Goal: Go to known website: Access a specific website the user already knows

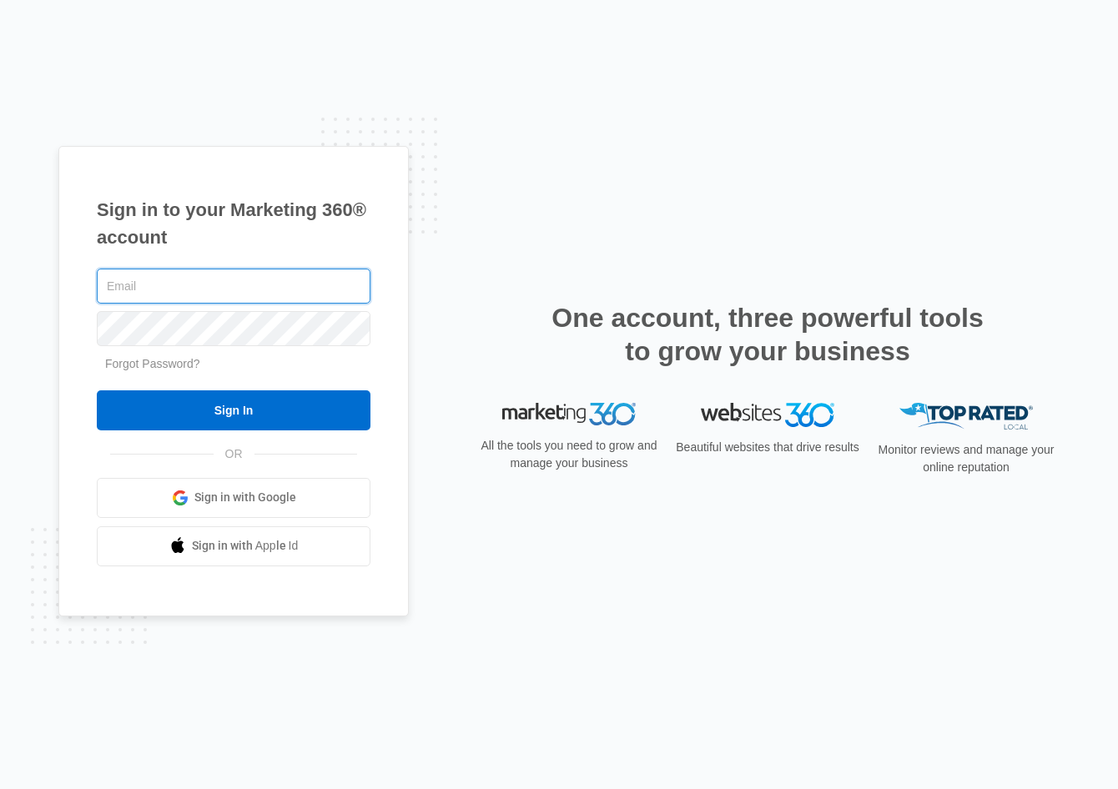
click at [227, 297] on input "text" at bounding box center [234, 286] width 274 height 35
type input "[EMAIL_ADDRESS][DOMAIN_NAME]"
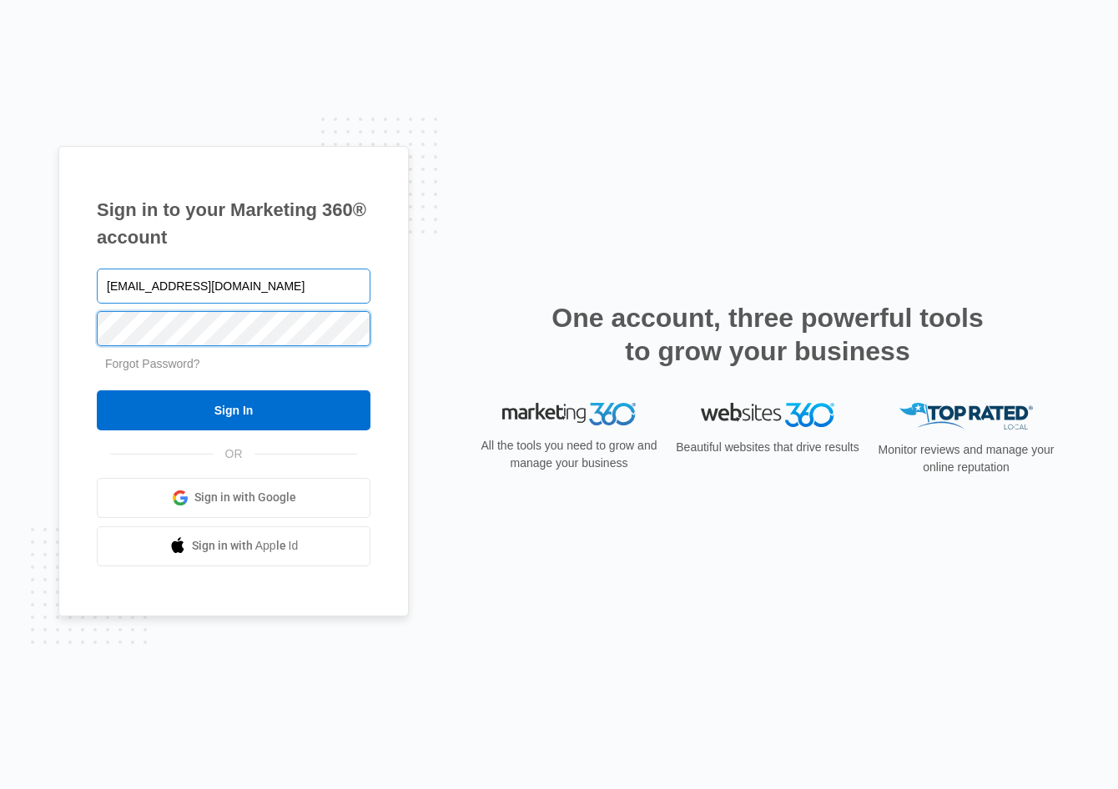
click at [97, 390] on input "Sign In" at bounding box center [234, 410] width 274 height 40
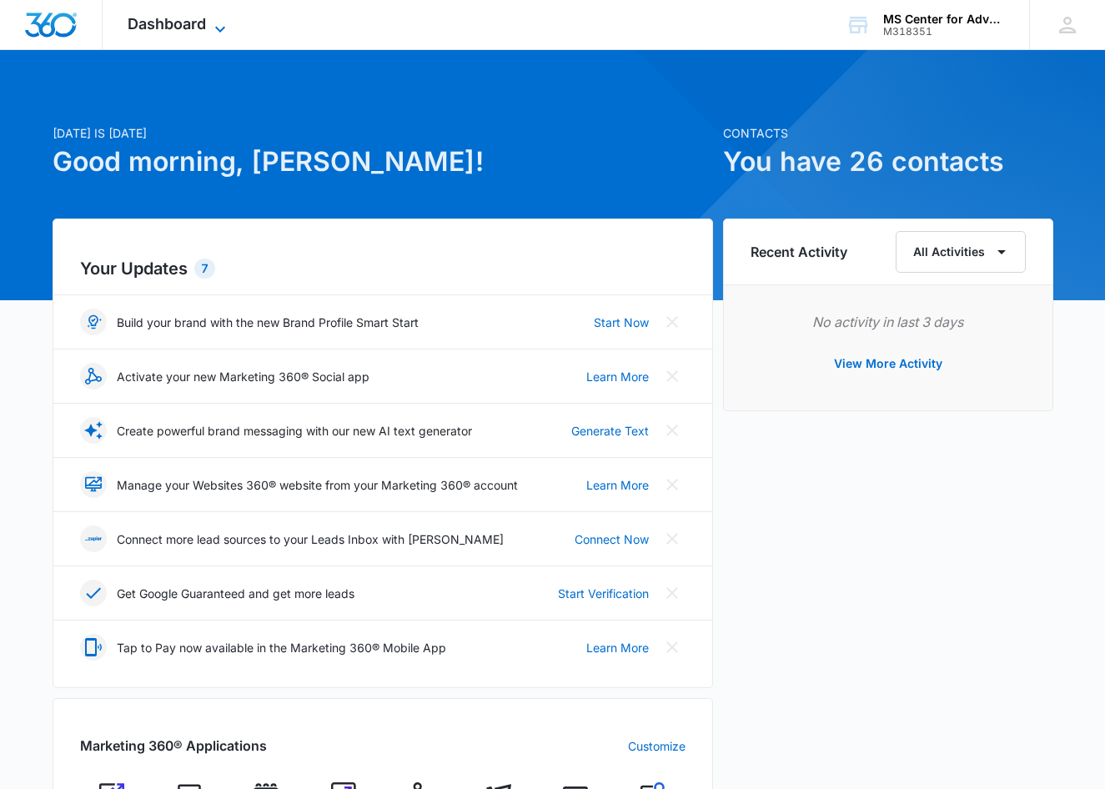
click at [219, 33] on icon at bounding box center [220, 29] width 20 height 20
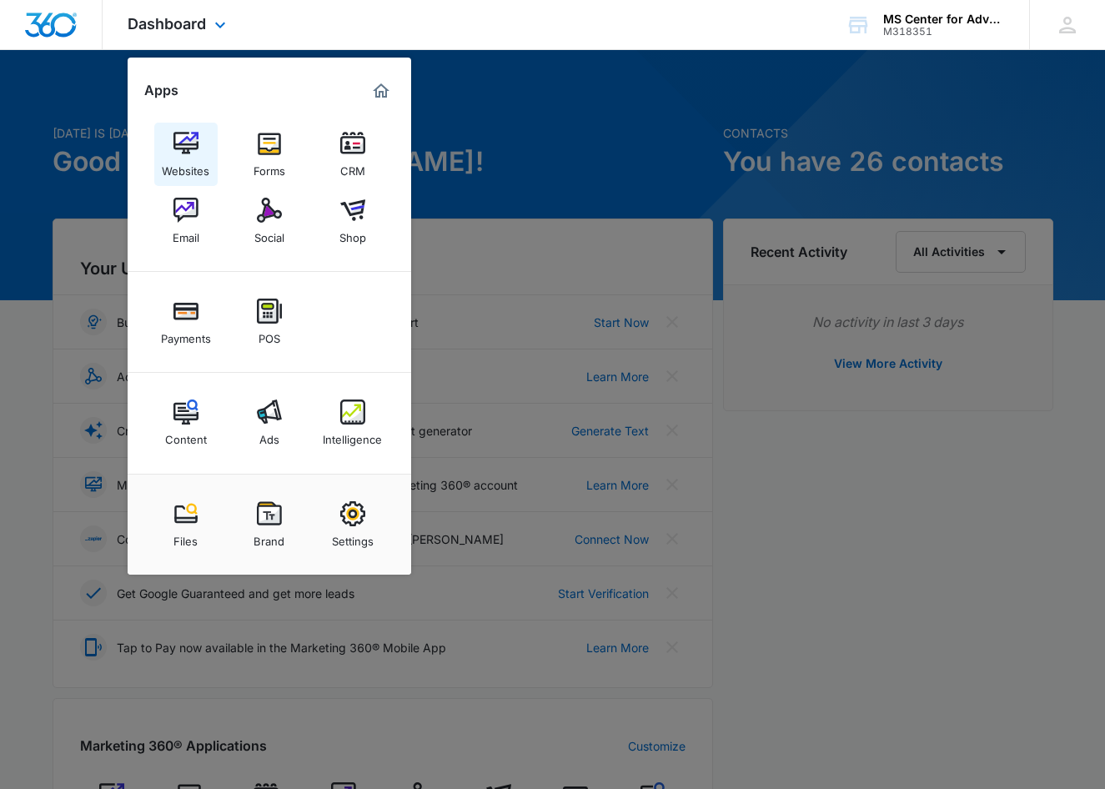
click at [187, 159] on div "Websites" at bounding box center [186, 167] width 48 height 22
